Goal: Task Accomplishment & Management: Use online tool/utility

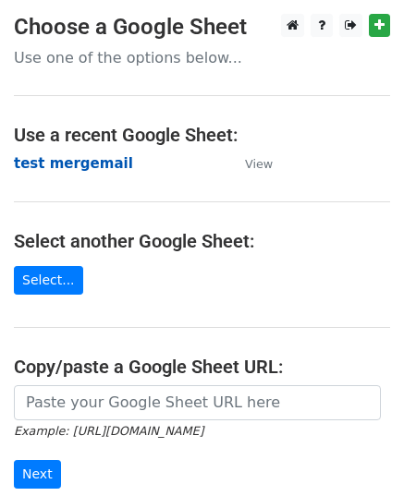
click at [88, 166] on strong "test mergemail" at bounding box center [73, 163] width 119 height 17
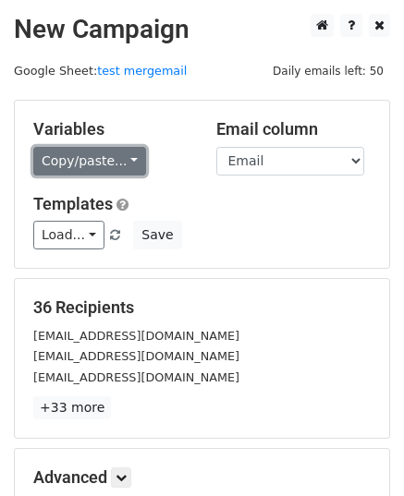
click at [89, 160] on link "Copy/paste..." at bounding box center [89, 161] width 113 height 29
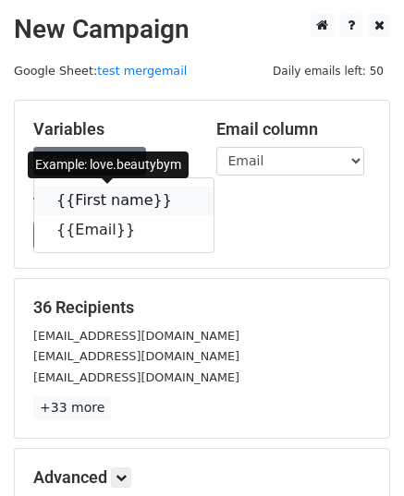
click at [91, 202] on link "{{First name}}" at bounding box center [123, 201] width 179 height 30
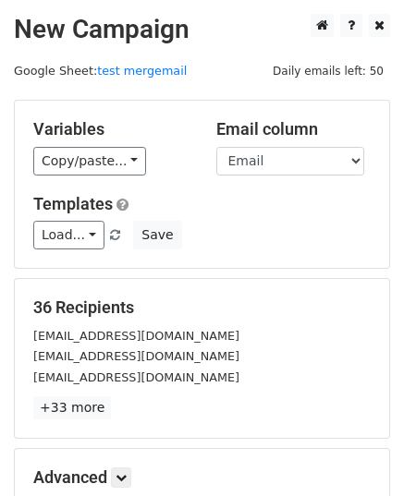
scroll to position [218, 0]
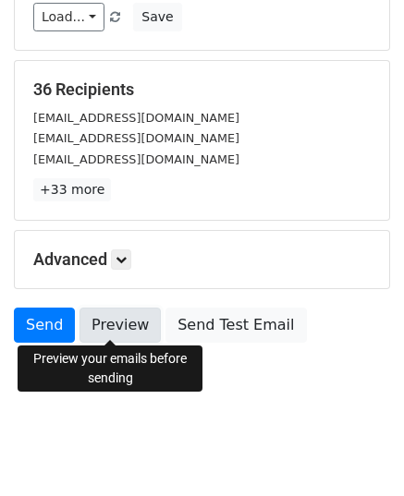
click at [135, 328] on link "Preview" at bounding box center [119, 325] width 81 height 35
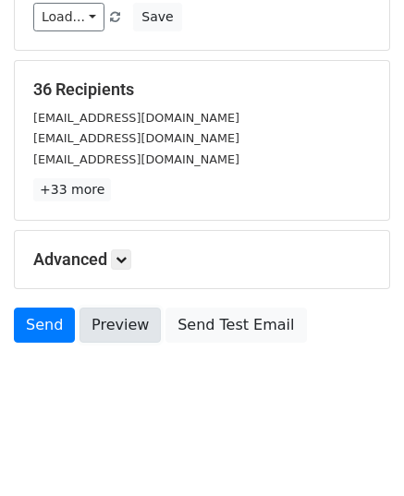
click at [135, 328] on link "Preview" at bounding box center [119, 325] width 81 height 35
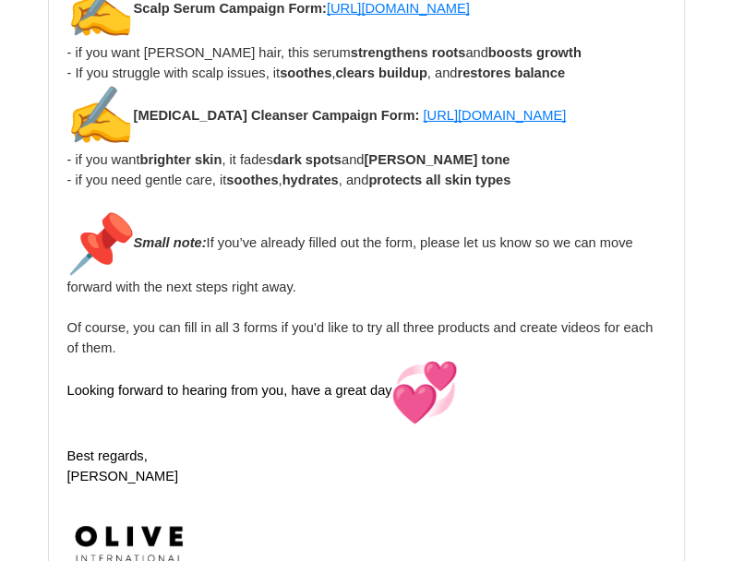
scroll to position [4248, 0]
